Goal: Check status: Check status

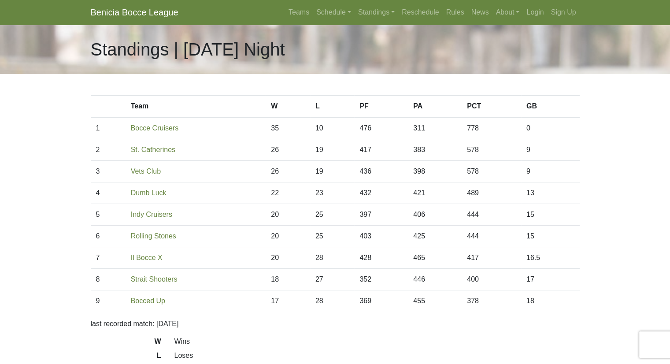
click at [321, 49] on div "Standings | [DATE] Night" at bounding box center [335, 49] width 503 height 49
click at [324, 8] on link "Schedule" at bounding box center [334, 13] width 42 height 18
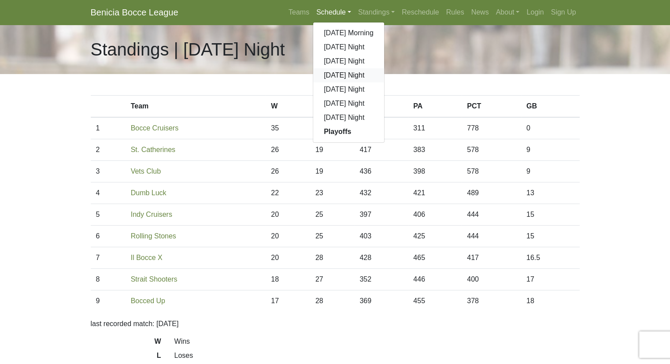
click at [333, 78] on link "[DATE] Night" at bounding box center [348, 75] width 71 height 14
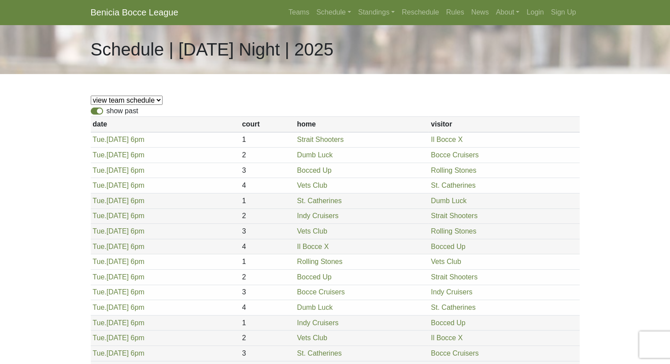
click at [124, 103] on select "view team schedule Indy Cruisers Il Bocce X Dumb Luck Rolling Stones Vets Club …" at bounding box center [127, 100] width 72 height 9
select select "1907"
click at [91, 96] on select "view team schedule Indy Cruisers Il Bocce X Dumb Luck Rolling Stones Vets Club …" at bounding box center [127, 100] width 72 height 9
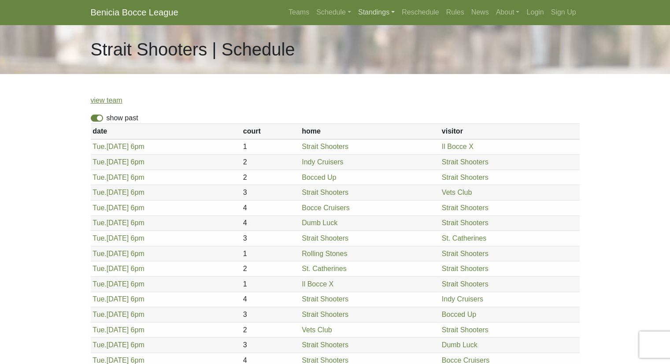
click at [364, 9] on link "Standings" at bounding box center [377, 13] width 44 height 18
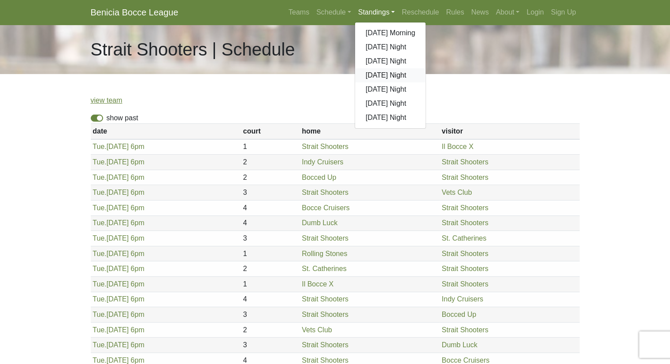
click at [376, 74] on link "[DATE] Night" at bounding box center [390, 75] width 71 height 14
